Goal: Task Accomplishment & Management: Manage account settings

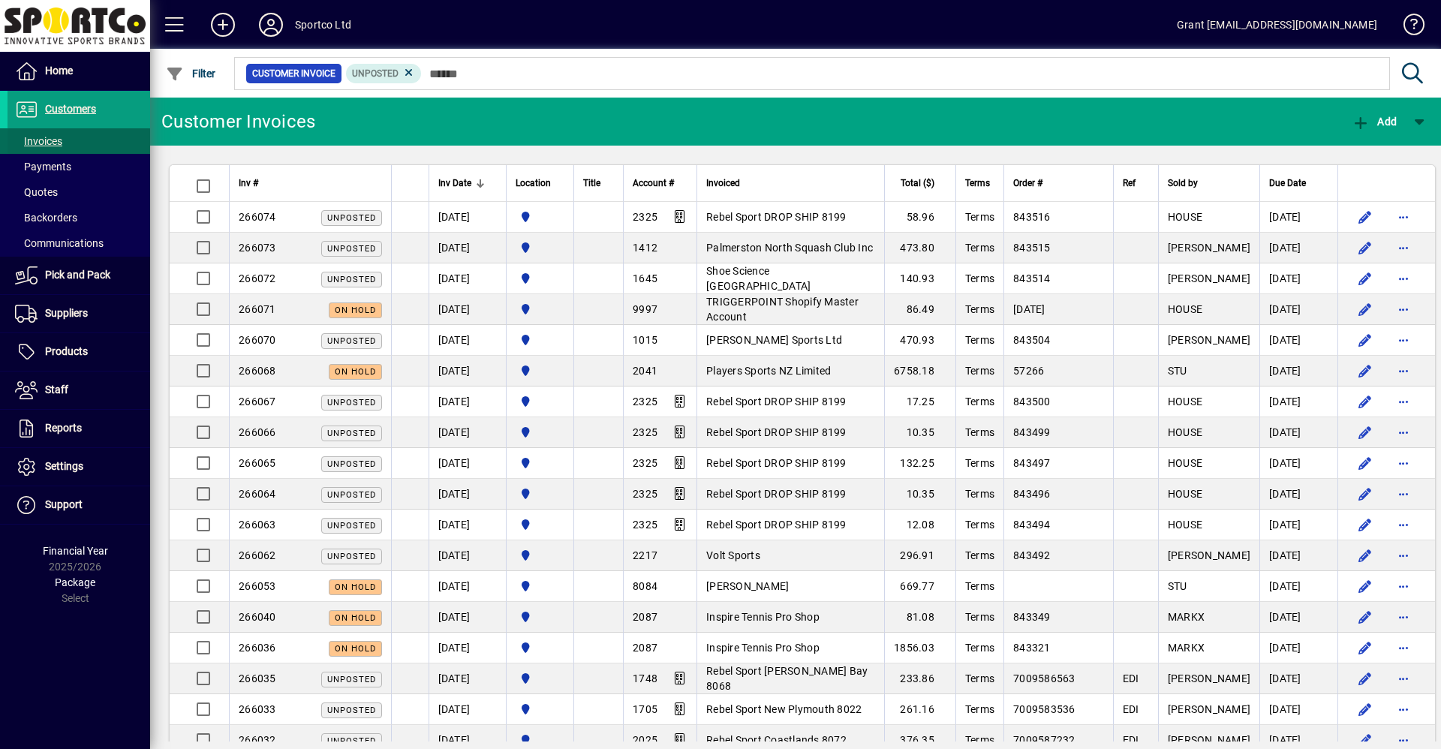
click at [35, 140] on span "Invoices" at bounding box center [38, 141] width 47 height 12
click at [768, 275] on span "Shoe Science [GEOGRAPHIC_DATA]" at bounding box center [758, 278] width 104 height 27
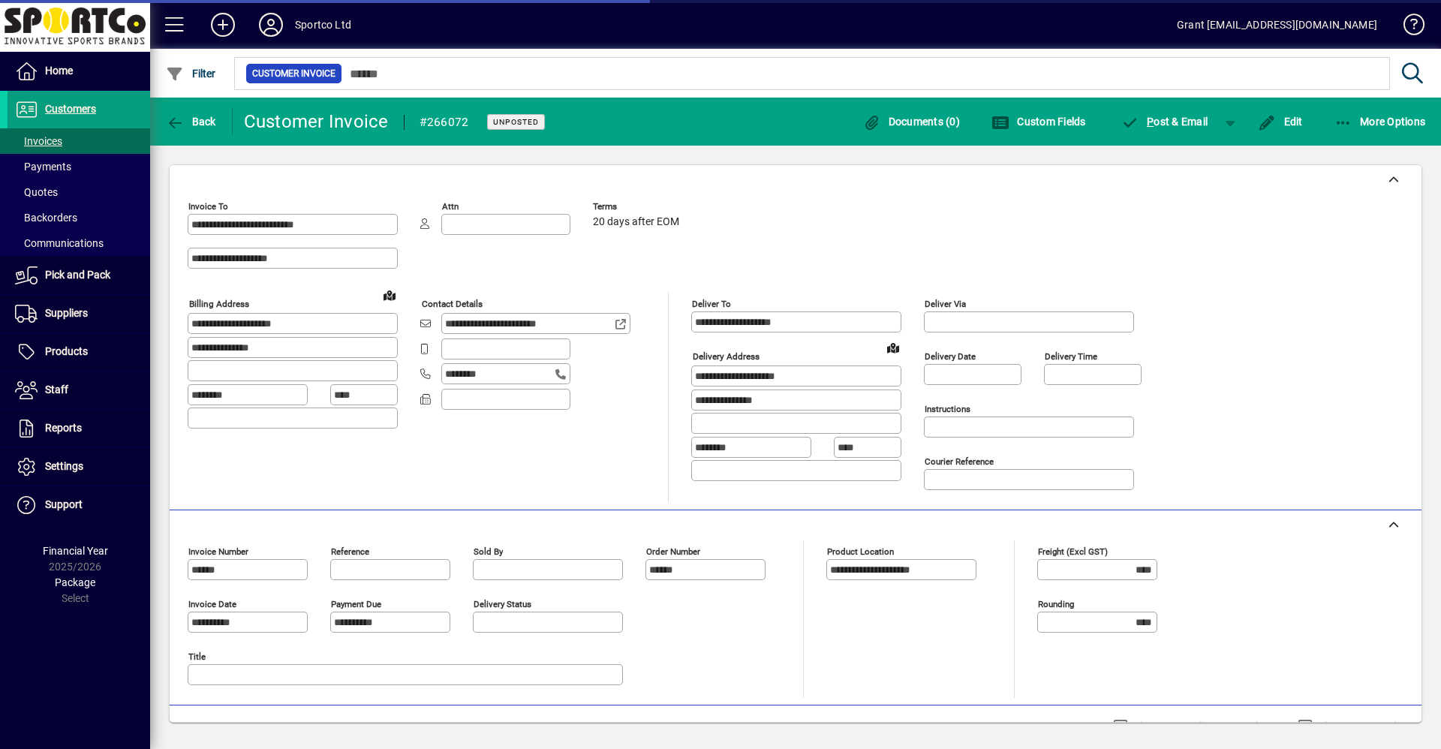
type input "**********"
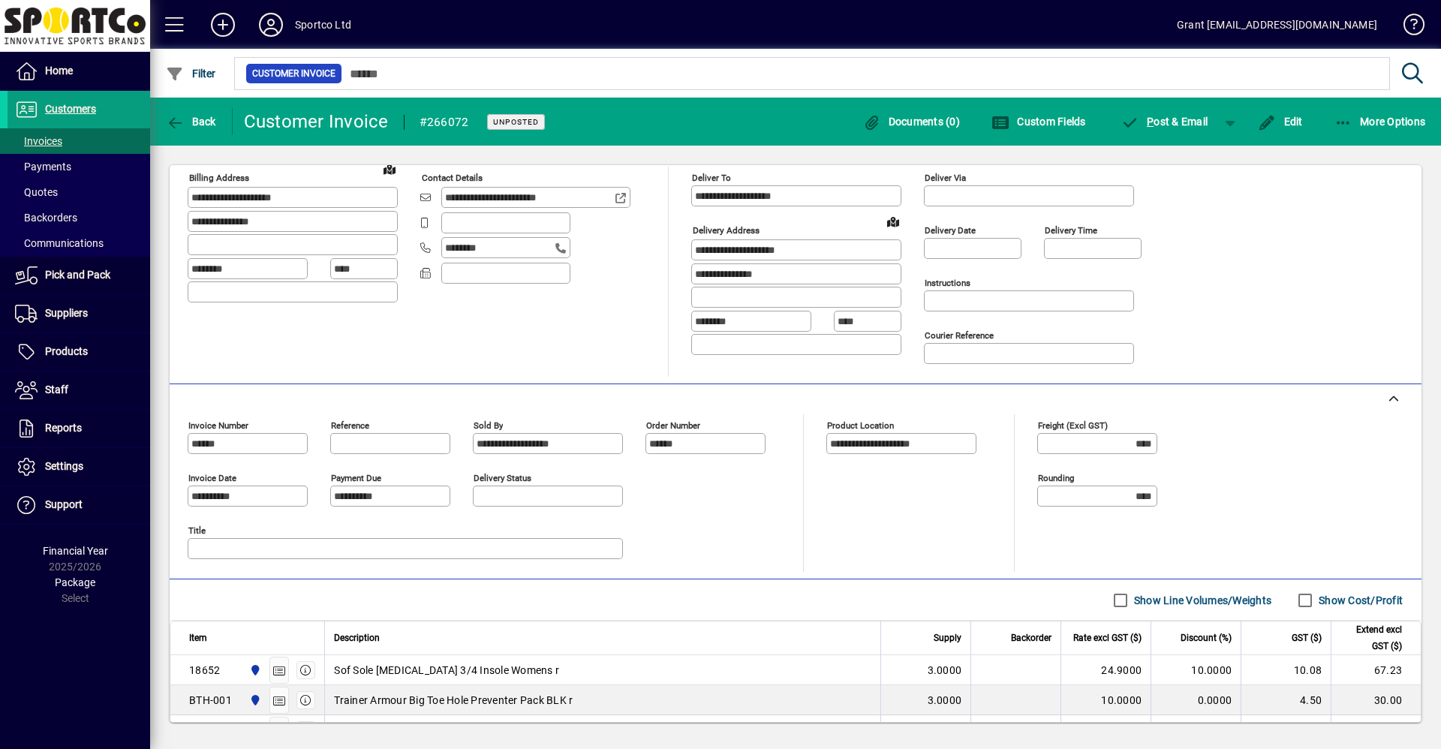
scroll to position [325, 0]
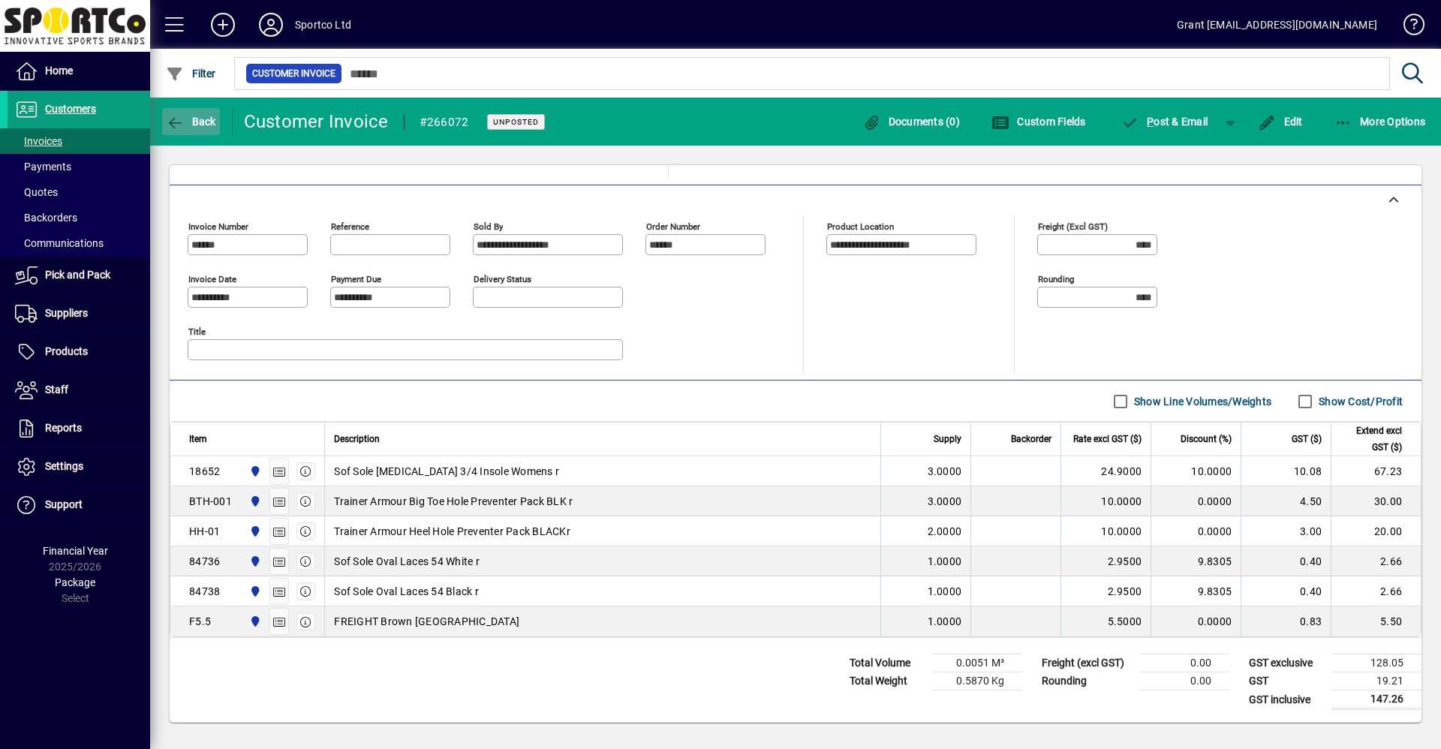
click at [184, 122] on icon "button" at bounding box center [175, 123] width 19 height 15
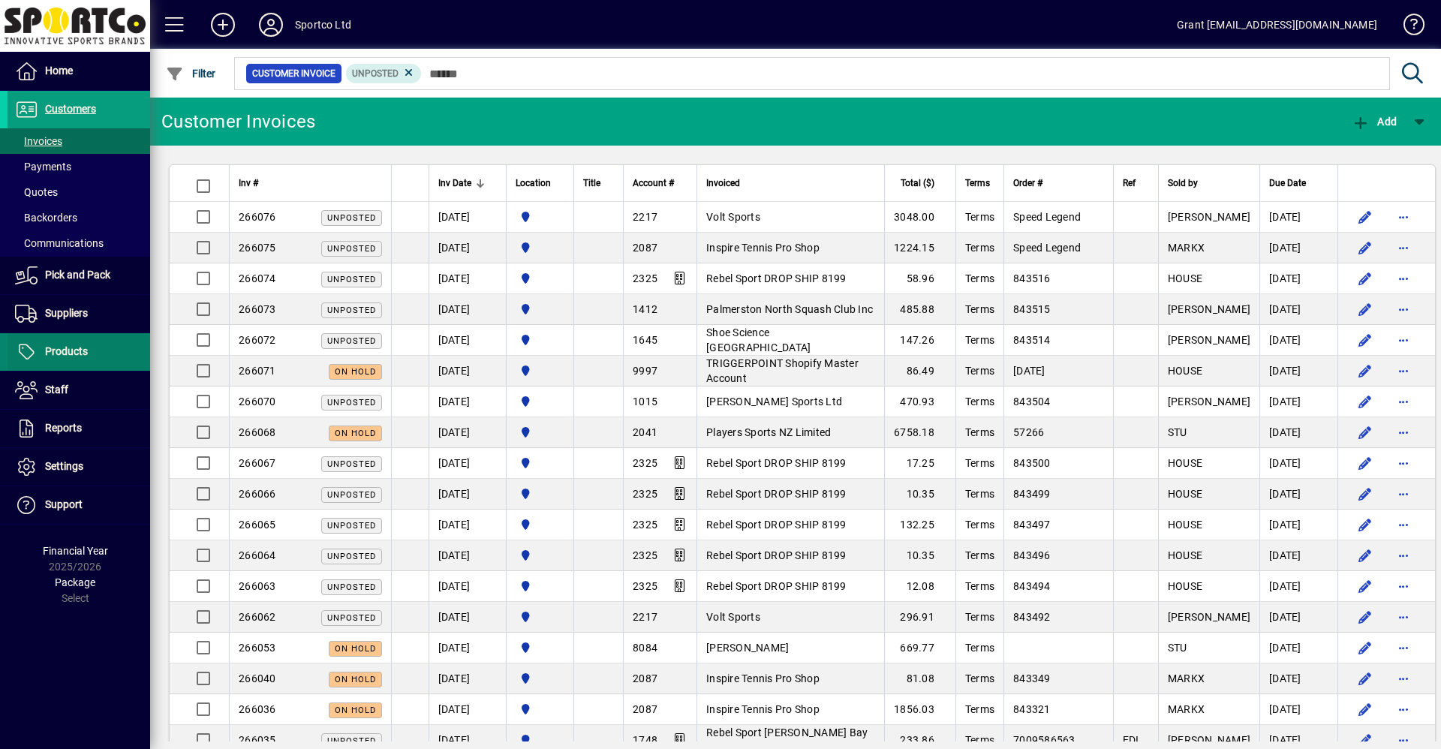
click at [74, 355] on span "Products" at bounding box center [66, 351] width 43 height 12
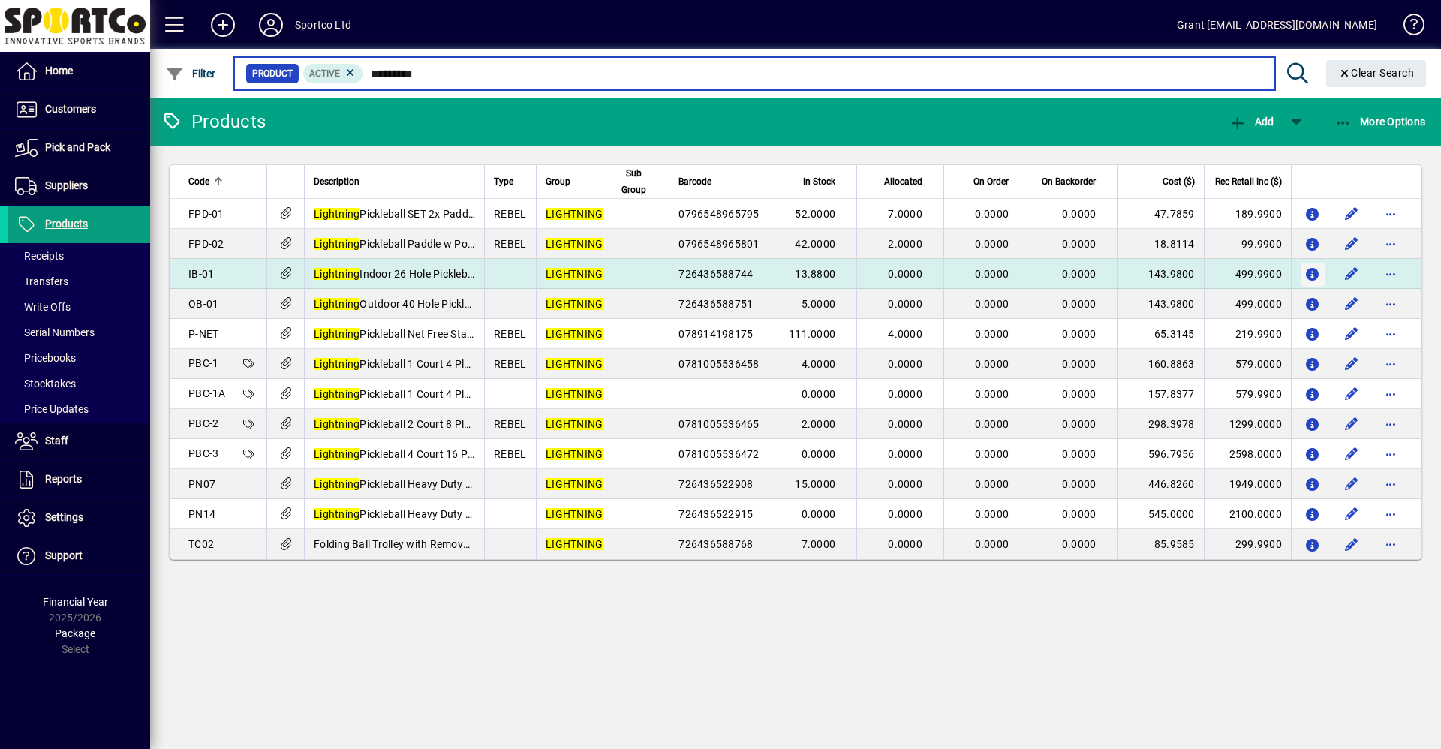
type input "*********"
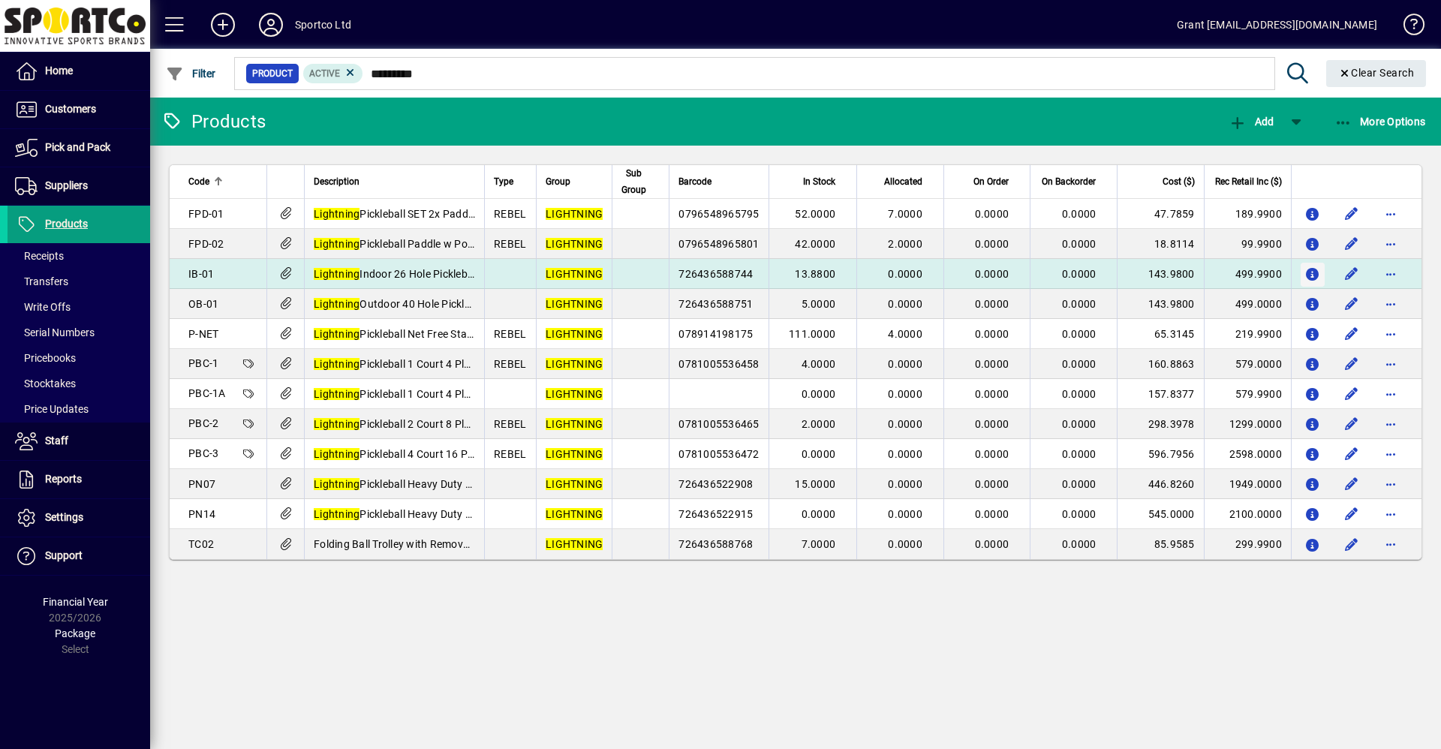
click at [1313, 273] on icon "button" at bounding box center [1313, 275] width 16 height 13
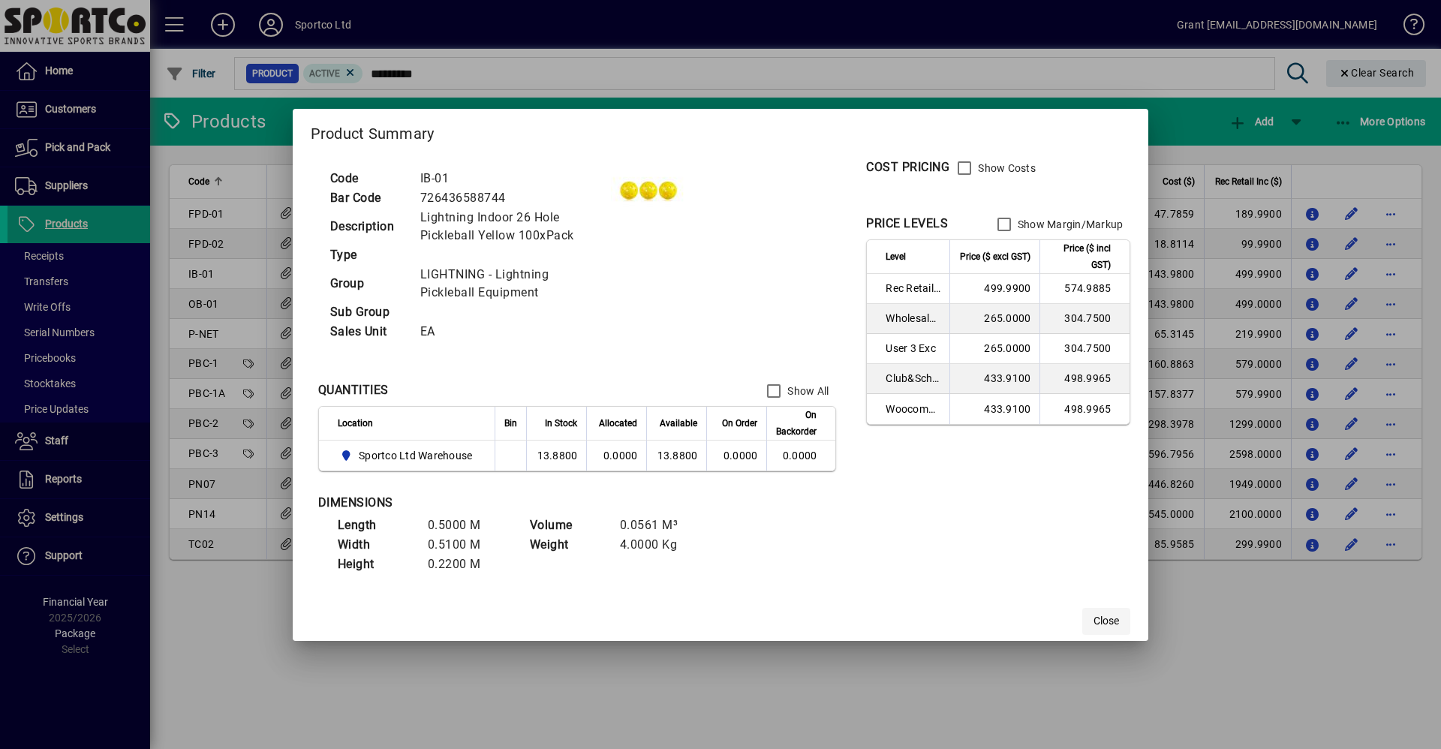
click at [1110, 620] on span "Close" at bounding box center [1106, 621] width 26 height 16
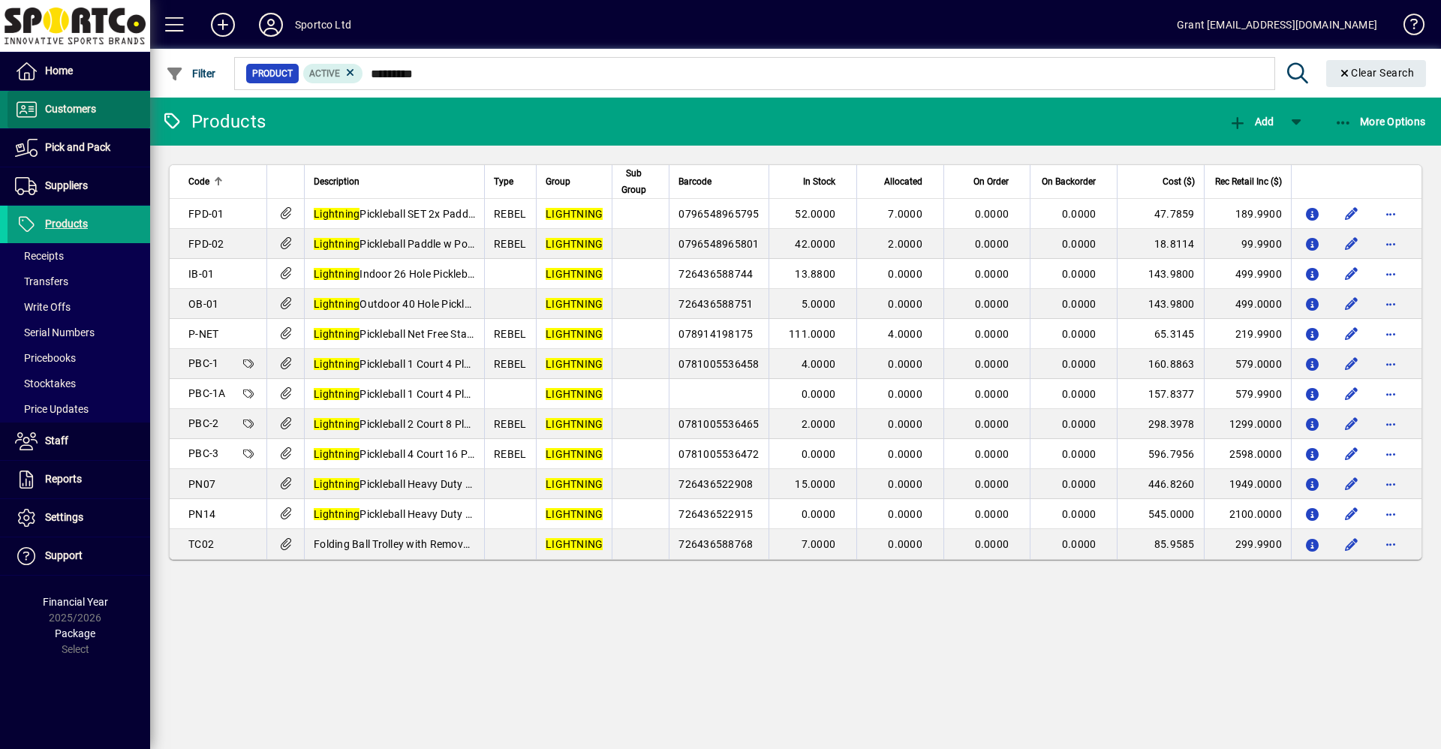
click at [71, 107] on span "Customers" at bounding box center [70, 109] width 51 height 12
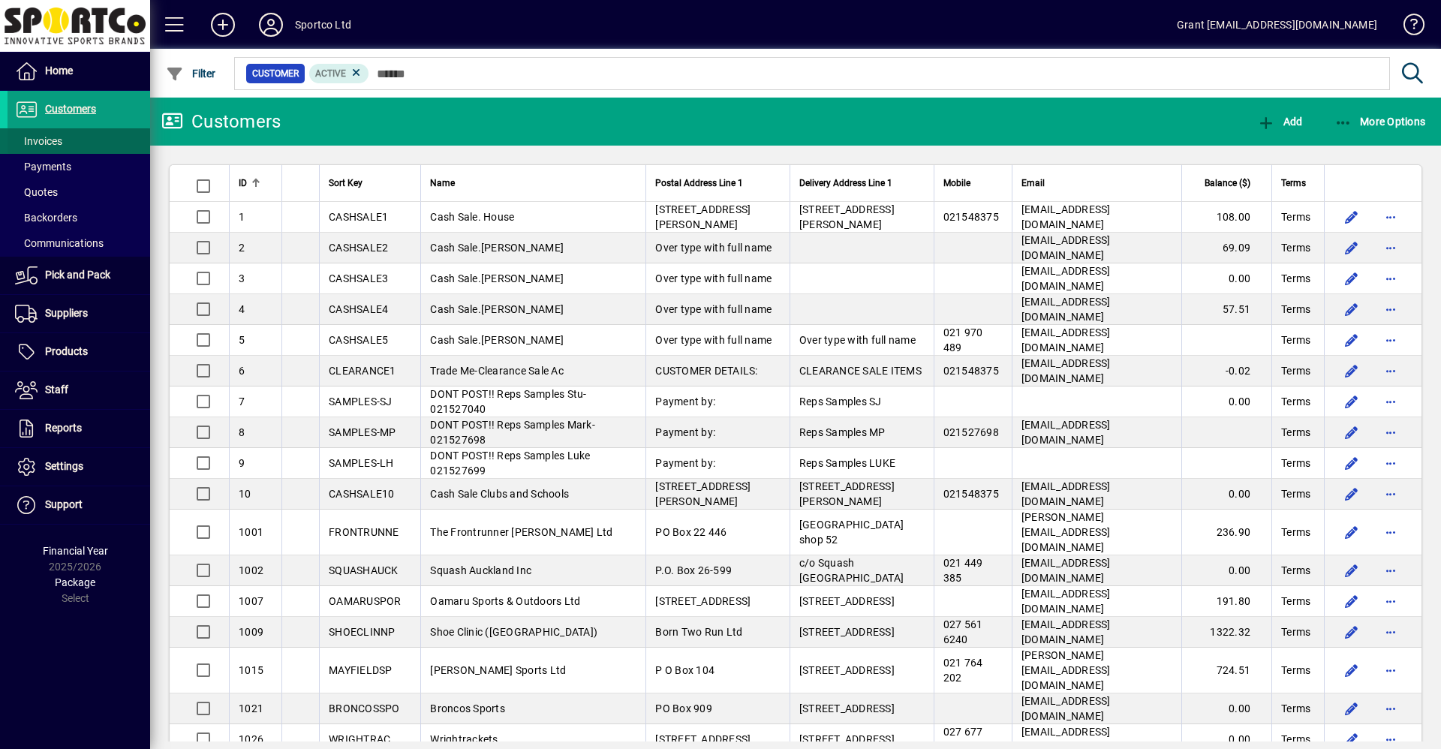
click at [49, 140] on span "Invoices" at bounding box center [38, 141] width 47 height 12
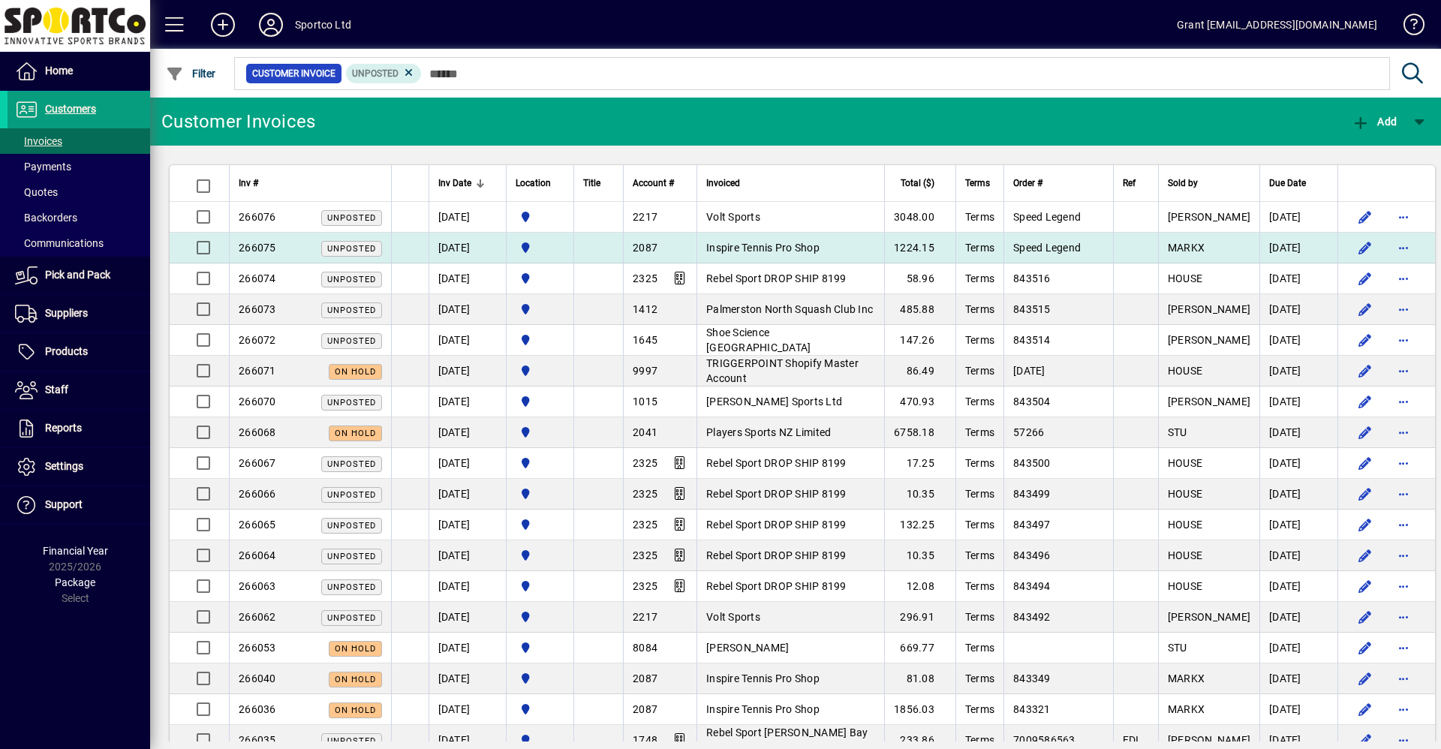
click at [768, 247] on span "Inspire Tennis Pro Shop" at bounding box center [762, 248] width 113 height 12
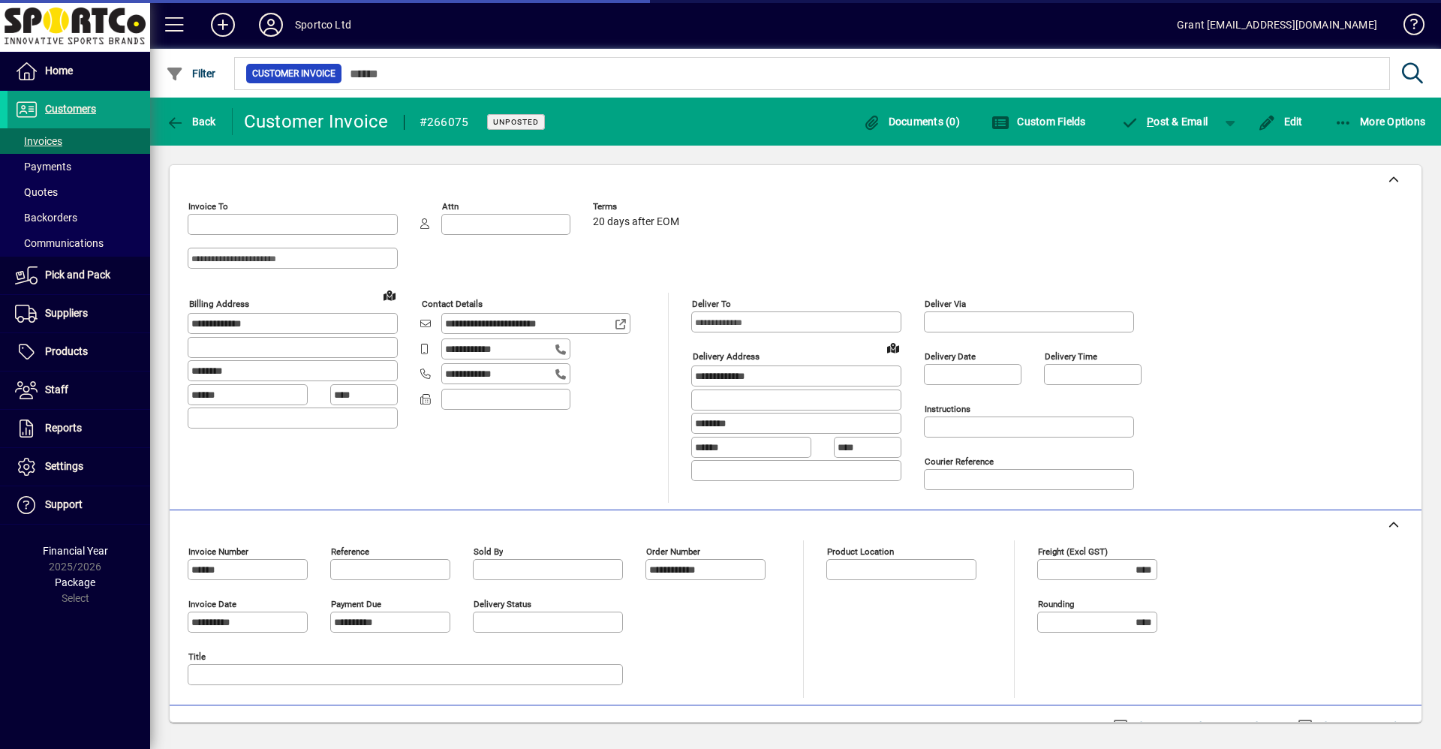
type input "**********"
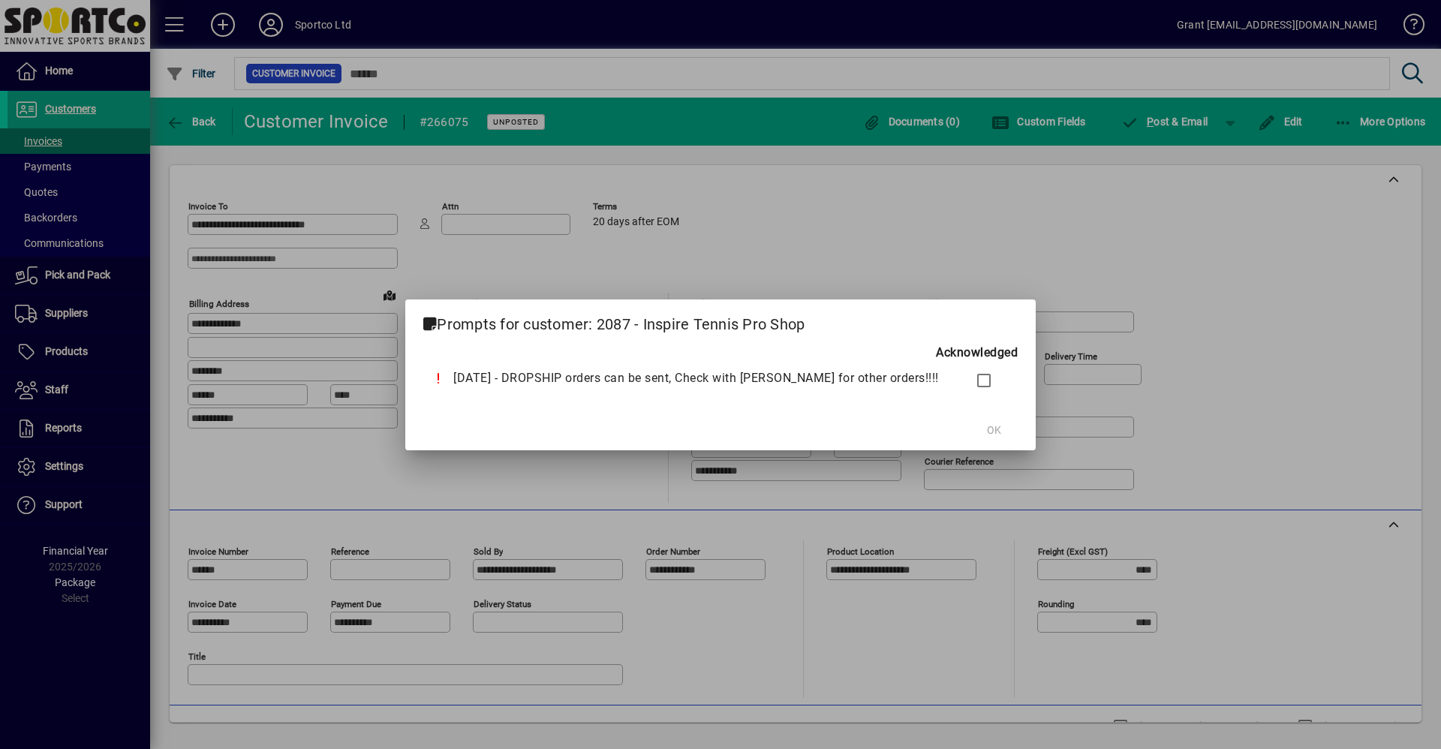
click at [197, 122] on div at bounding box center [720, 374] width 1441 height 749
click at [978, 434] on span at bounding box center [993, 431] width 48 height 36
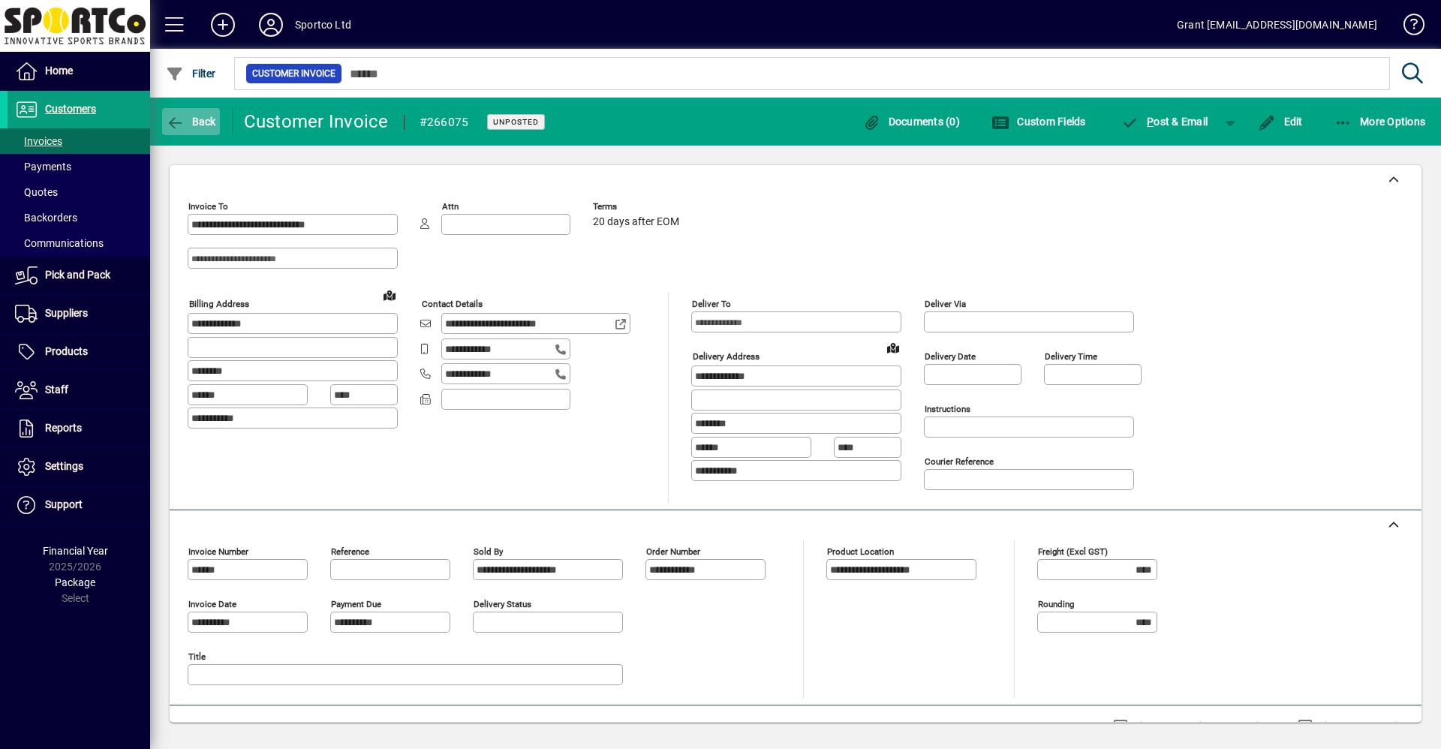
click at [174, 116] on icon "button" at bounding box center [175, 123] width 19 height 15
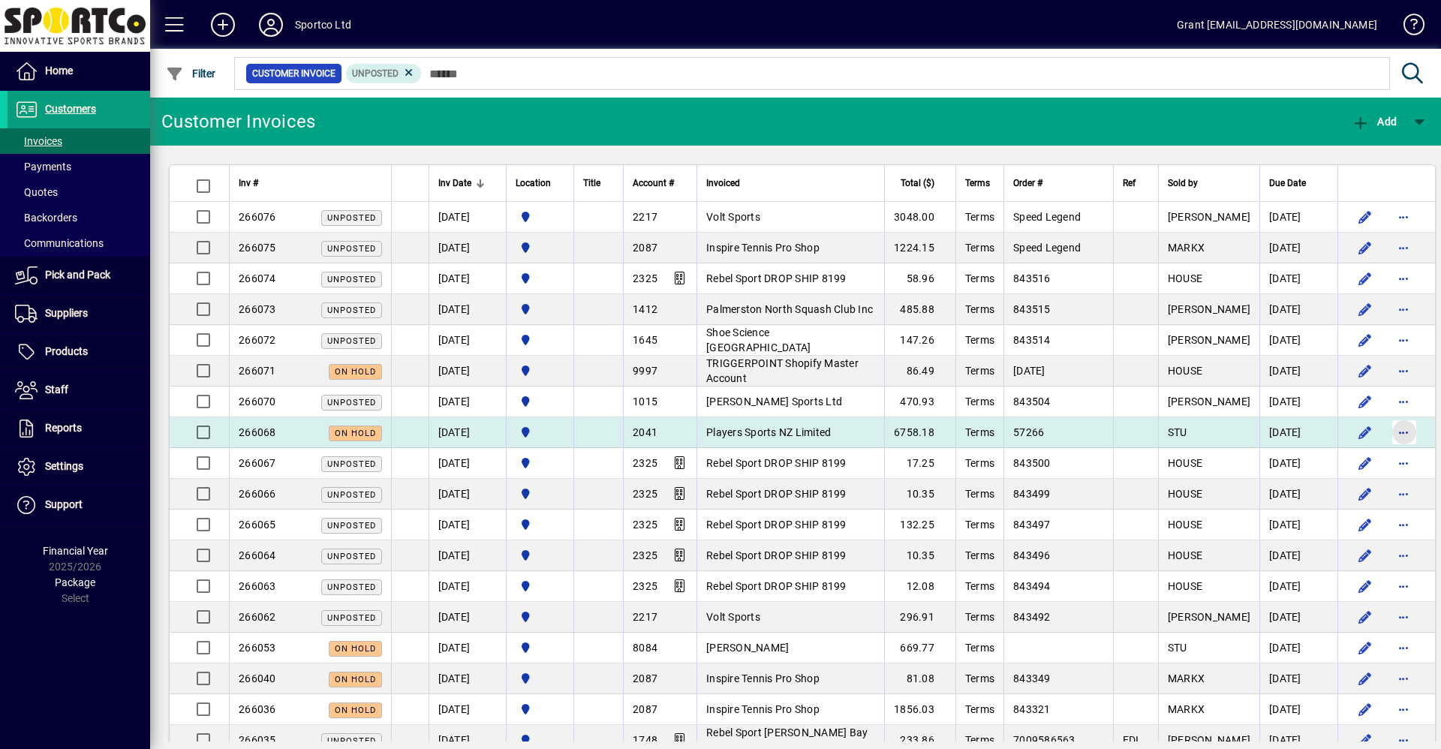
click at [1386, 434] on span "button" at bounding box center [1404, 432] width 36 height 36
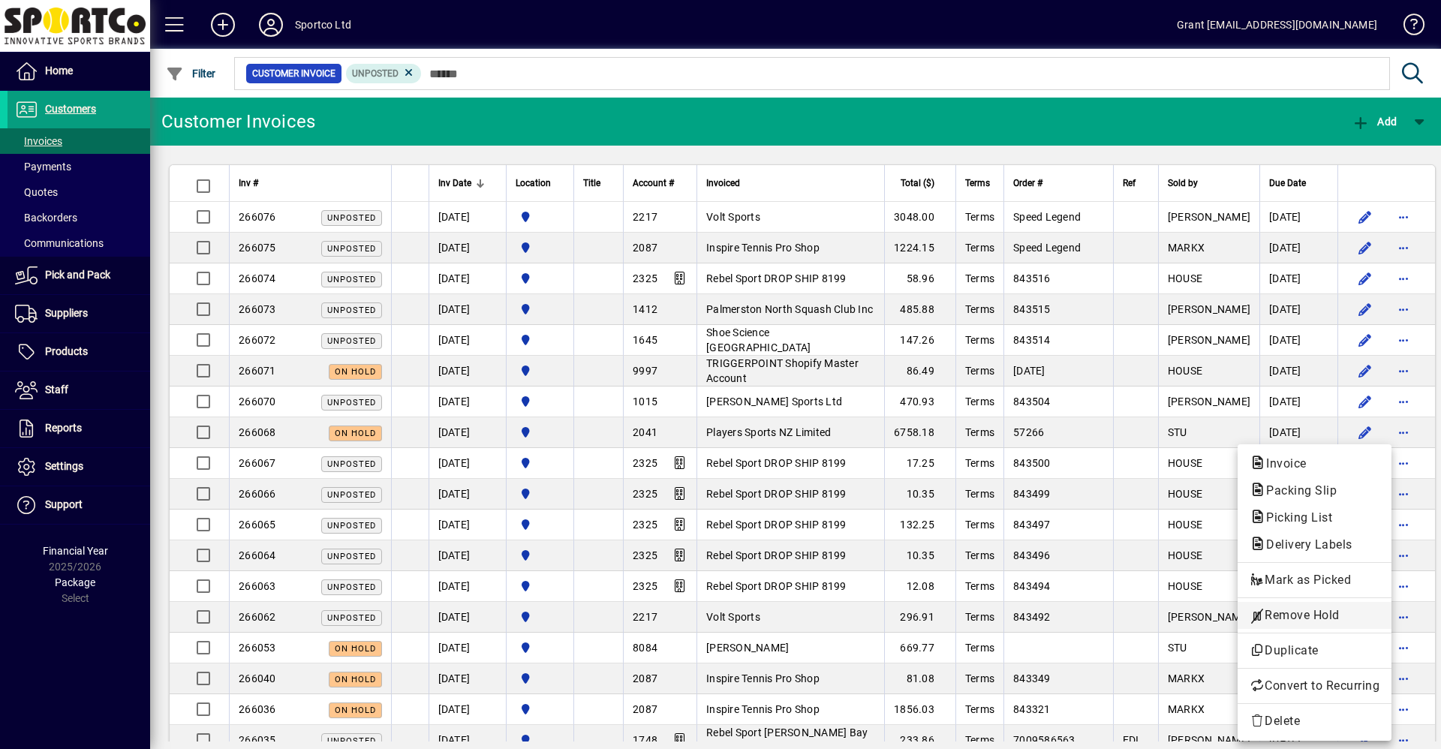
click at [1305, 615] on span "Remove Hold" at bounding box center [1314, 615] width 130 height 18
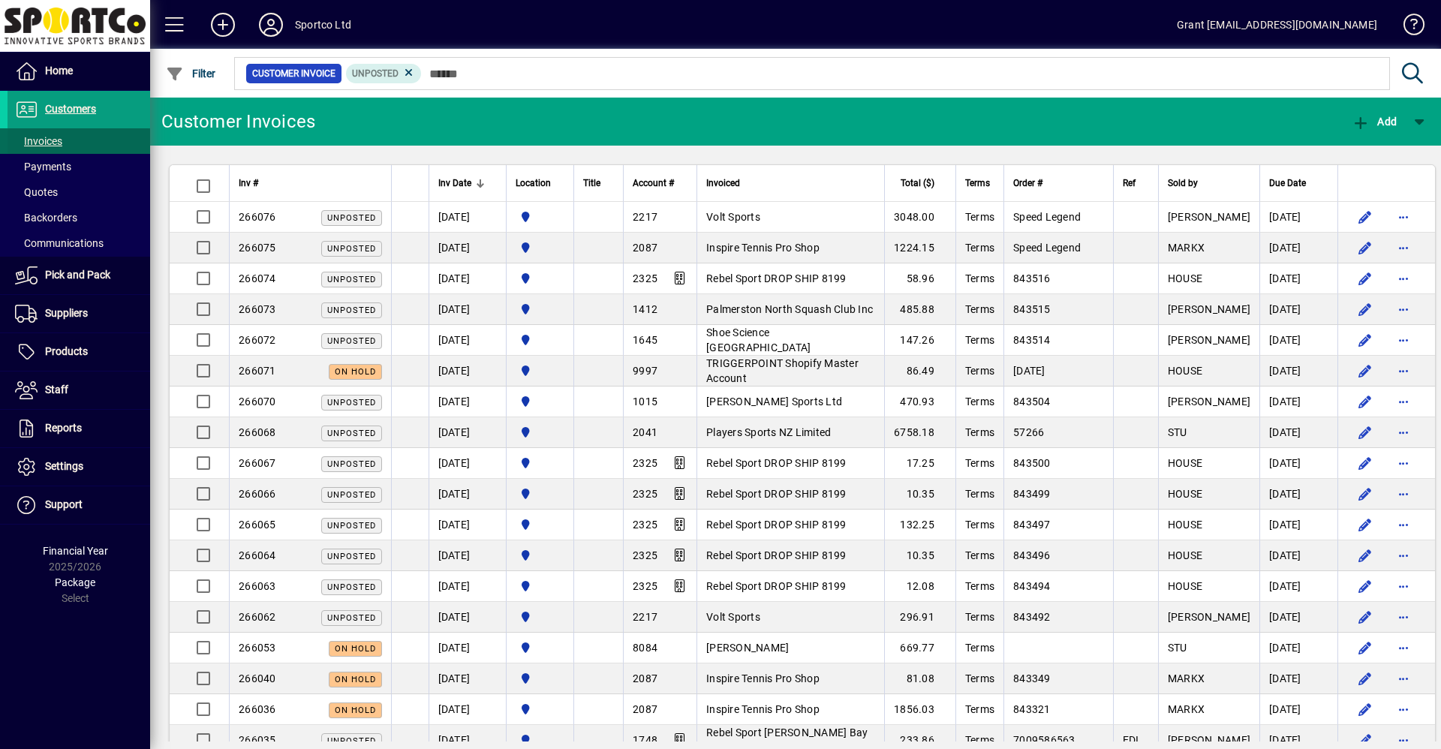
click at [41, 140] on span "Invoices" at bounding box center [38, 141] width 47 height 12
